Goal: Information Seeking & Learning: Understand process/instructions

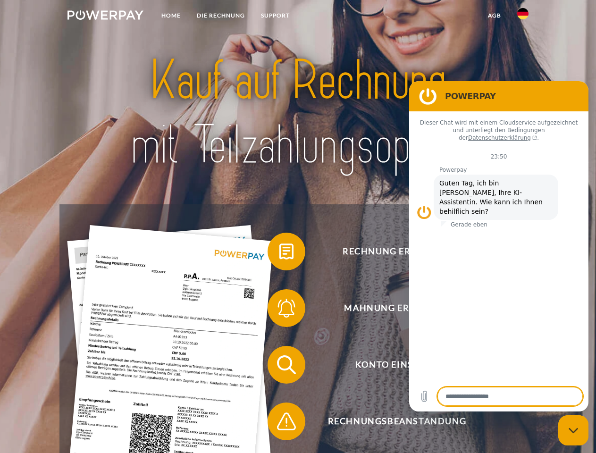
click at [105, 17] on img at bounding box center [105, 14] width 76 height 9
click at [522, 17] on img at bounding box center [522, 13] width 11 height 11
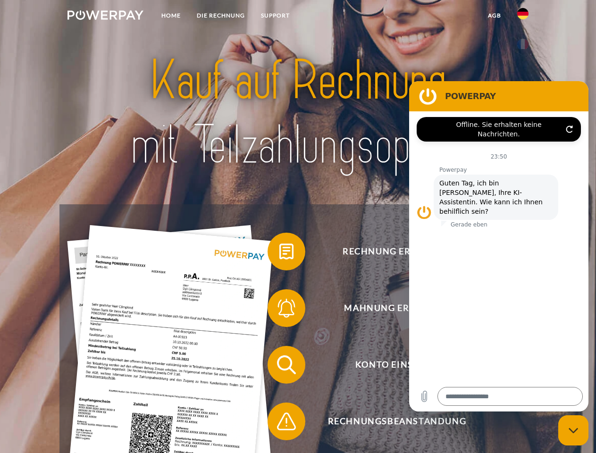
click at [494, 16] on link "agb" at bounding box center [494, 15] width 29 height 17
click at [279, 253] on span at bounding box center [271, 251] width 47 height 47
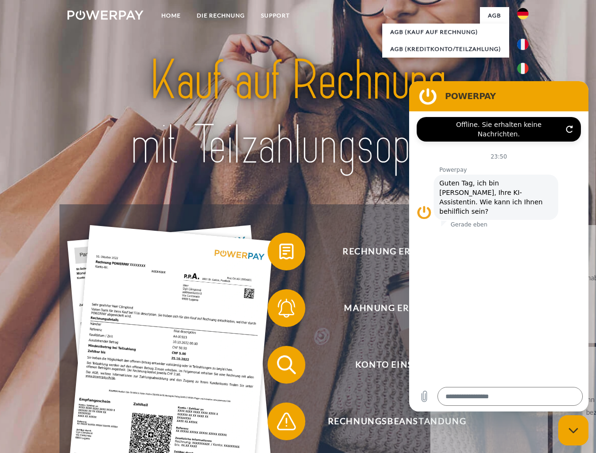
click at [430, 310] on link "zurück" at bounding box center [488, 284] width 117 height 118
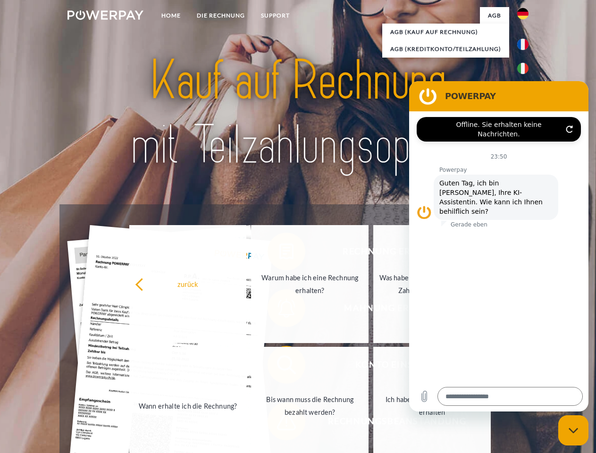
click at [279, 366] on div "zurück Warum habe ich eine Rechnung erhalten? Was habe ich noch offen, ist mein…" at bounding box center [310, 344] width 381 height 243
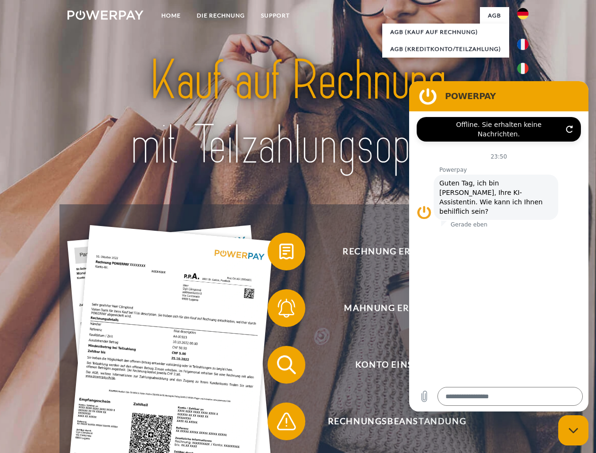
click at [279, 423] on span at bounding box center [271, 420] width 47 height 47
click at [573, 430] on icon "Messaging-Fenster schließen" at bounding box center [573, 430] width 10 height 6
type textarea "*"
